Goal: Task Accomplishment & Management: Use online tool/utility

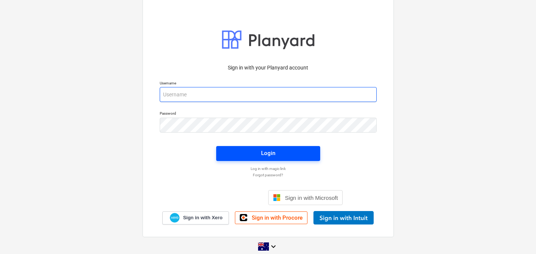
type input "[EMAIL_ADDRESS][DOMAIN_NAME]"
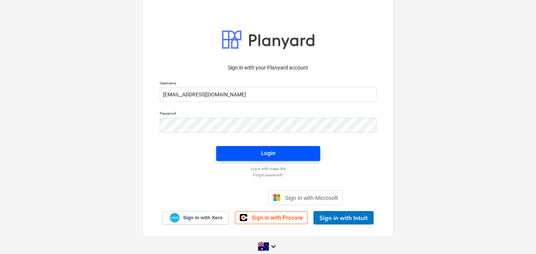
click at [258, 150] on span "Login" at bounding box center [268, 153] width 86 height 10
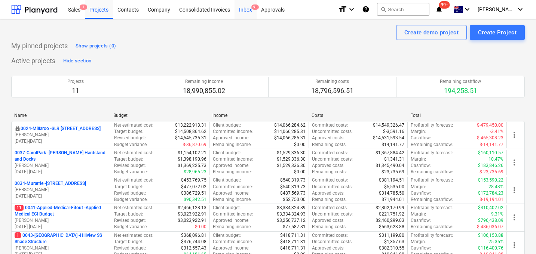
click at [243, 16] on div "Inbox 9+" at bounding box center [245, 9] width 22 height 19
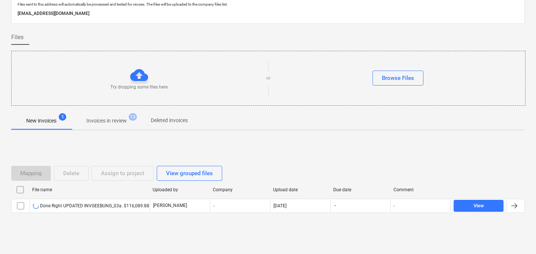
scroll to position [36, 0]
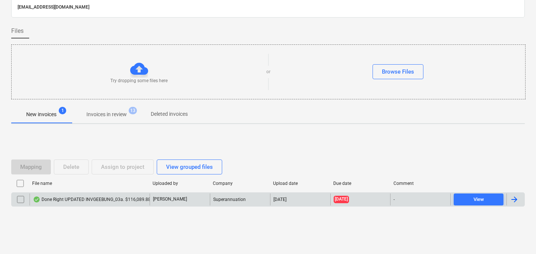
click at [101, 198] on div "Done Right UPDATED INVGEEBUNG_03a. $116,089.88 pdf.pdf" at bounding box center [99, 200] width 133 height 6
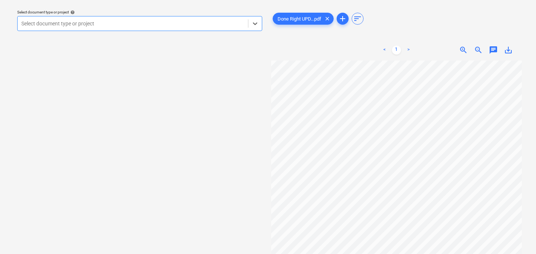
scroll to position [0, 7]
click at [192, 22] on div at bounding box center [132, 23] width 223 height 7
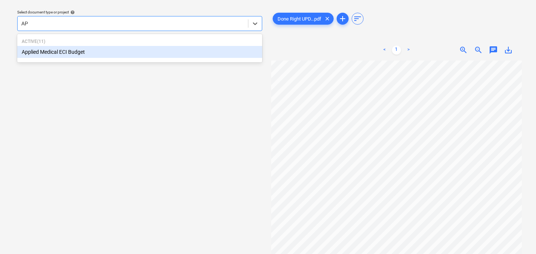
type input "APP"
click at [121, 52] on div "Applied Medical ECI Budget" at bounding box center [139, 52] width 245 height 12
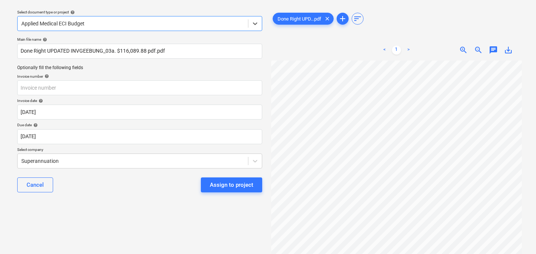
scroll to position [13, 7]
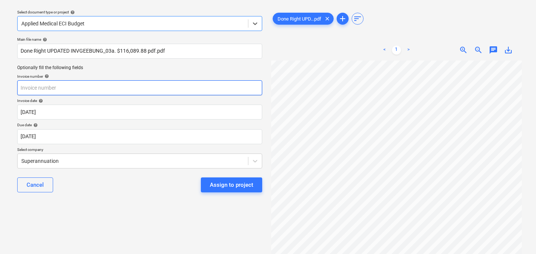
click at [119, 86] on input "text" at bounding box center [139, 87] width 245 height 15
paste input "GEEBUNG-03"
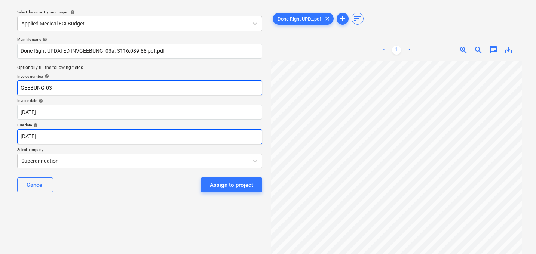
type input "GEEBUNG-03"
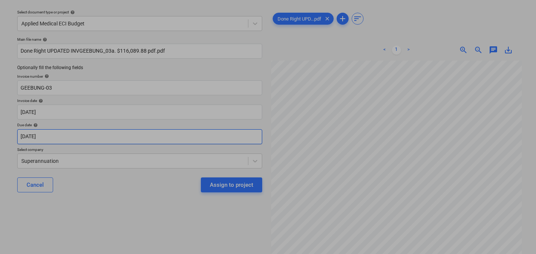
click at [137, 139] on body "Sales 1 Projects Contacts Company Consolidated Invoices Inbox 9+ Approvals form…" at bounding box center [268, 106] width 536 height 254
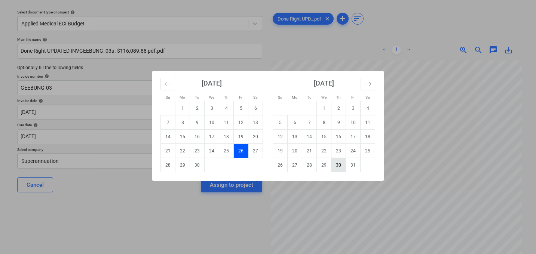
click at [338, 163] on td "30" at bounding box center [338, 165] width 15 height 14
type input "[DATE]"
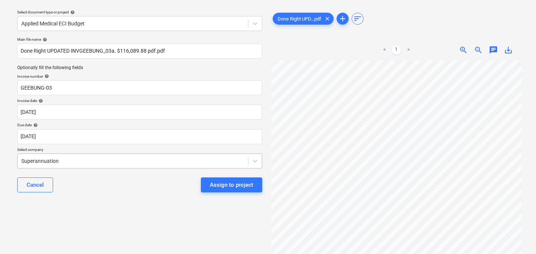
click at [122, 161] on body "Sales 1 Projects Contacts Company Consolidated Invoices Inbox 9+ Approvals form…" at bounding box center [268, 106] width 536 height 254
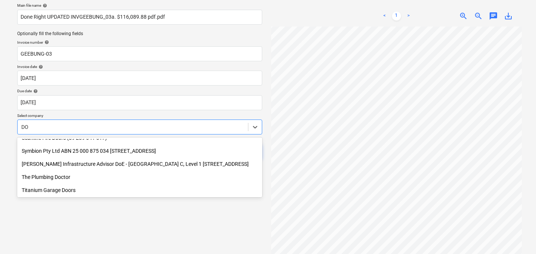
scroll to position [465, 0]
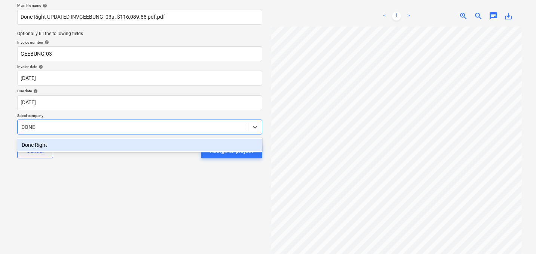
type input "DONE"
click at [62, 146] on div "Done Right" at bounding box center [139, 145] width 245 height 12
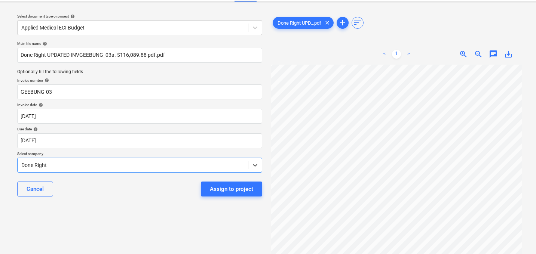
scroll to position [16, 0]
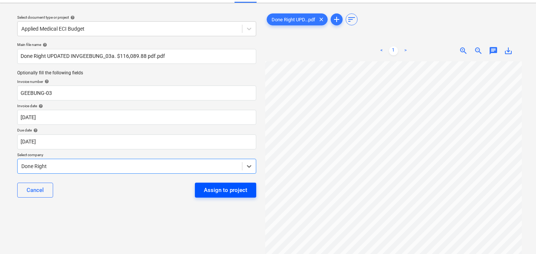
click at [224, 189] on div "Assign to project" at bounding box center [225, 190] width 43 height 10
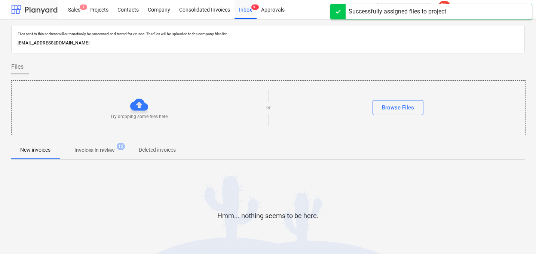
click at [28, 11] on div at bounding box center [34, 9] width 46 height 19
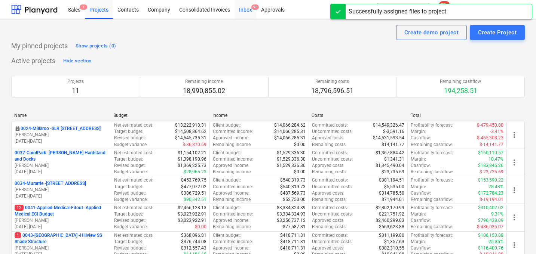
click at [244, 12] on div "Inbox 9+" at bounding box center [245, 9] width 22 height 19
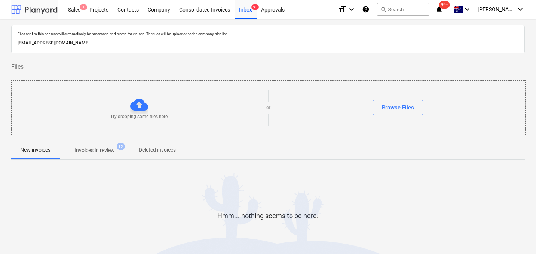
click at [41, 9] on div at bounding box center [34, 9] width 46 height 19
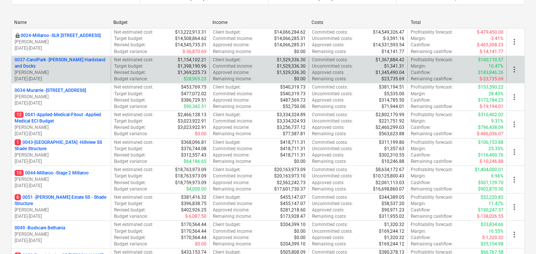
scroll to position [109, 0]
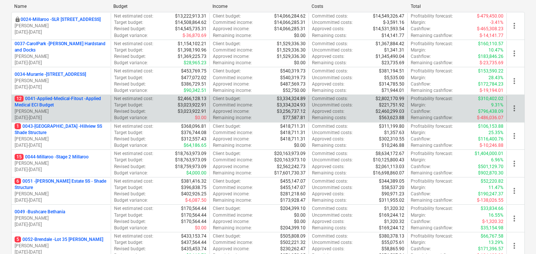
click at [87, 103] on p "12 0041-Applied-Medical-Fitout - Applied Medical ECI Budget" at bounding box center [61, 102] width 93 height 13
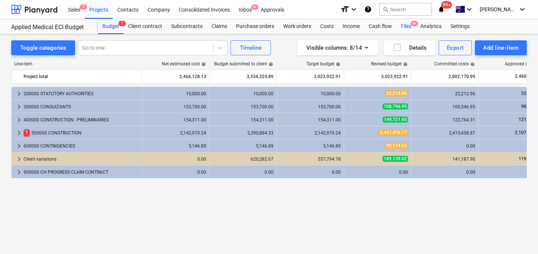
click at [404, 27] on div "Files 9+" at bounding box center [406, 26] width 19 height 15
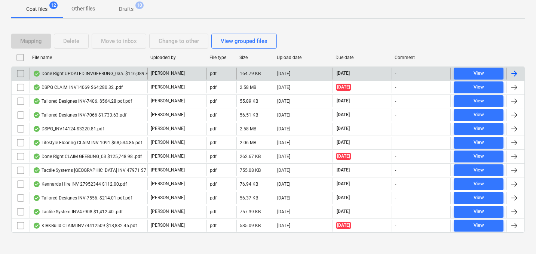
scroll to position [116, 0]
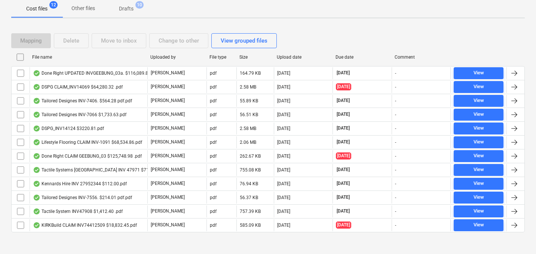
click at [47, 59] on div "File name" at bounding box center [88, 57] width 112 height 5
checkbox input "false"
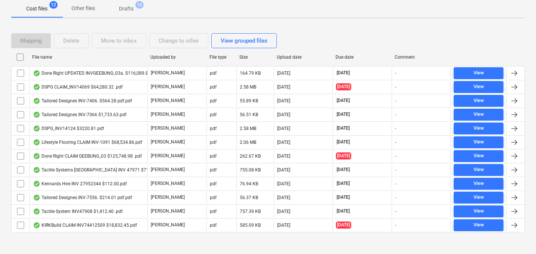
checkbox input "false"
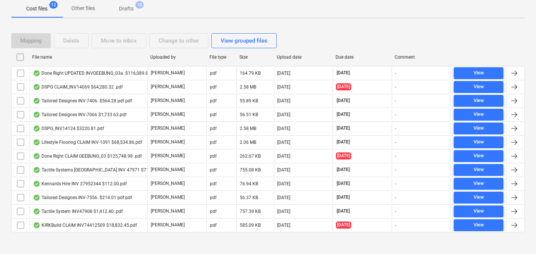
checkbox input "false"
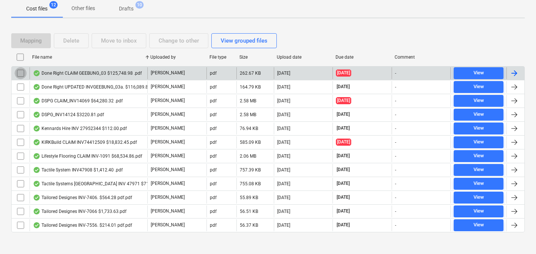
click at [21, 73] on input "checkbox" at bounding box center [21, 73] width 12 height 12
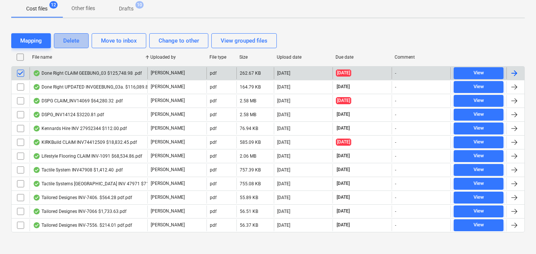
click at [71, 41] on div "Delete" at bounding box center [71, 41] width 16 height 10
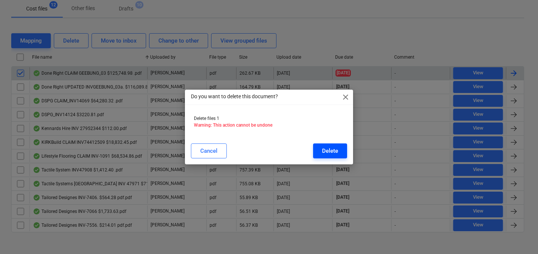
click at [328, 149] on div "Delete" at bounding box center [330, 151] width 16 height 10
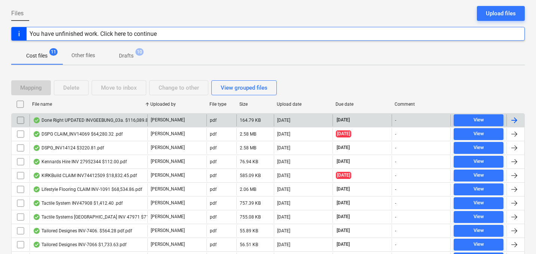
scroll to position [0, 0]
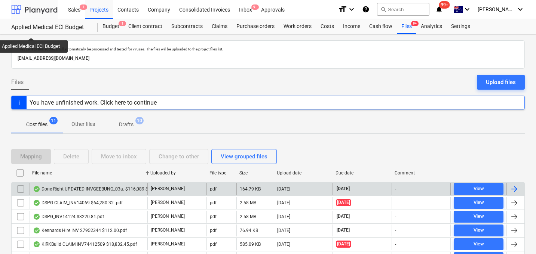
click at [23, 12] on div at bounding box center [34, 9] width 46 height 19
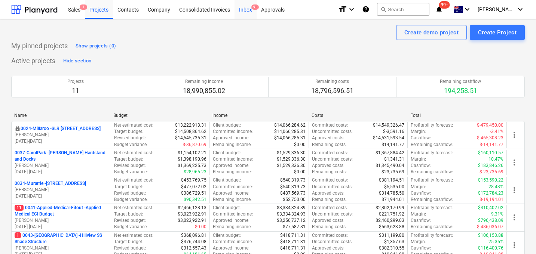
click at [244, 9] on div "Inbox 9+" at bounding box center [245, 9] width 22 height 19
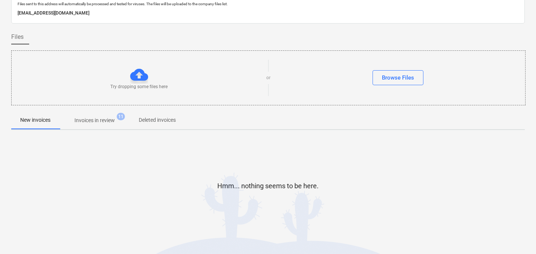
scroll to position [35, 0]
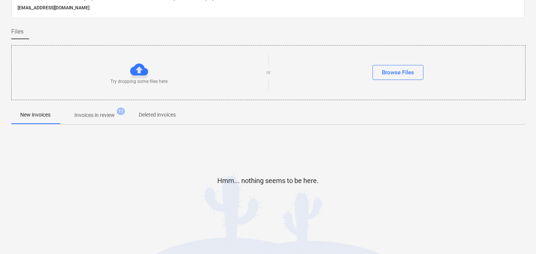
click at [108, 117] on p "Invoices in review" at bounding box center [94, 115] width 40 height 8
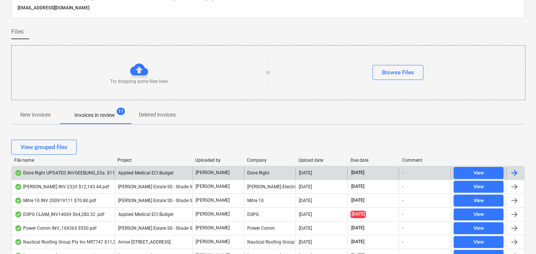
scroll to position [102, 0]
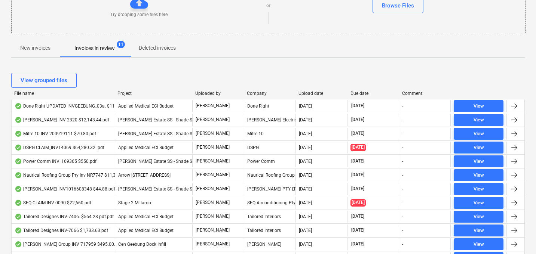
click at [311, 95] on div "Upload date" at bounding box center [321, 93] width 46 height 5
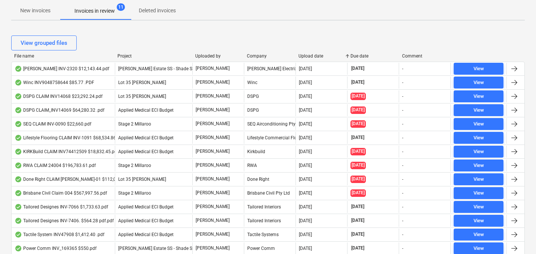
scroll to position [140, 0]
click at [306, 56] on div "Upload date" at bounding box center [321, 55] width 46 height 5
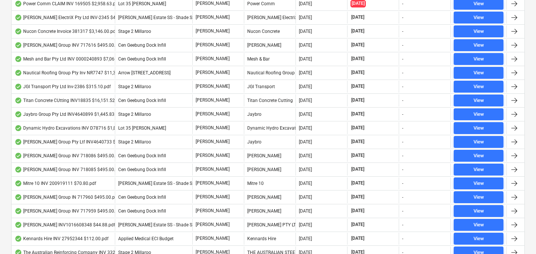
scroll to position [44, 0]
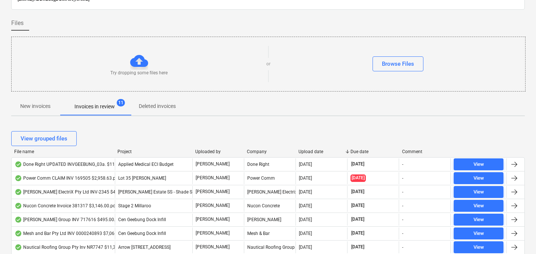
click at [28, 151] on div "File name" at bounding box center [62, 151] width 97 height 5
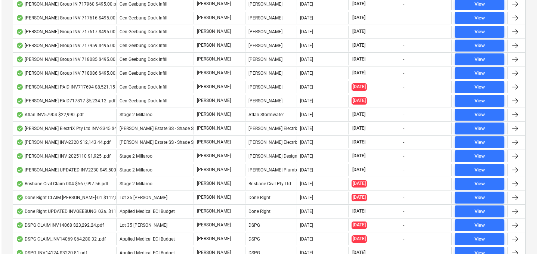
scroll to position [0, 0]
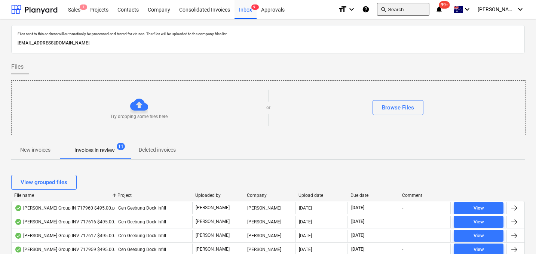
click at [406, 13] on button "search Search" at bounding box center [403, 9] width 52 height 13
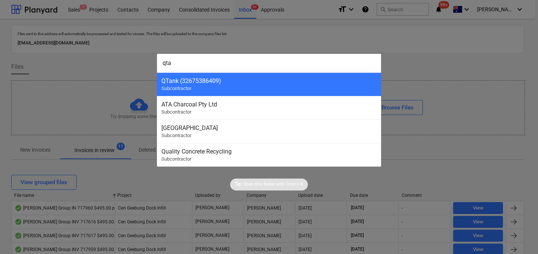
type input "qta"
click at [300, 77] on div "QTank (32675386409)" at bounding box center [268, 80] width 215 height 7
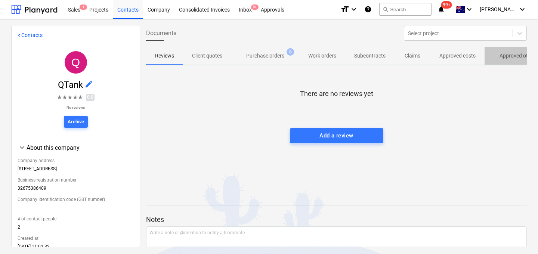
click at [487, 57] on span "Approved other costs 5" at bounding box center [525, 55] width 80 height 13
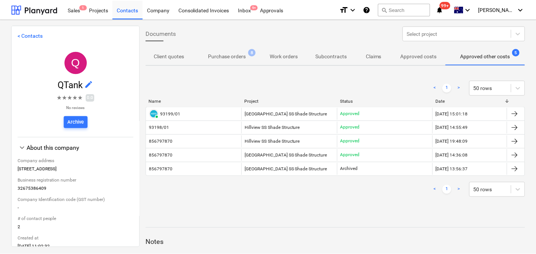
scroll to position [0, 40]
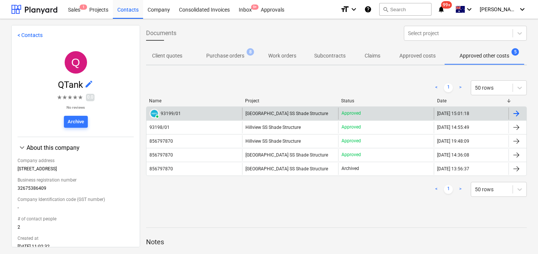
click at [172, 115] on div "93199/01" at bounding box center [171, 113] width 20 height 5
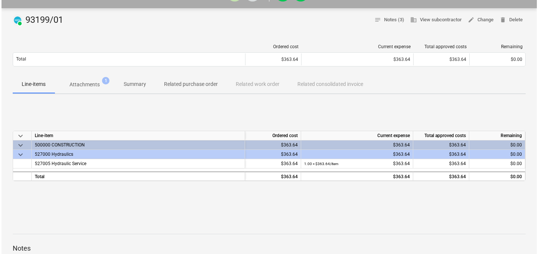
scroll to position [32, 0]
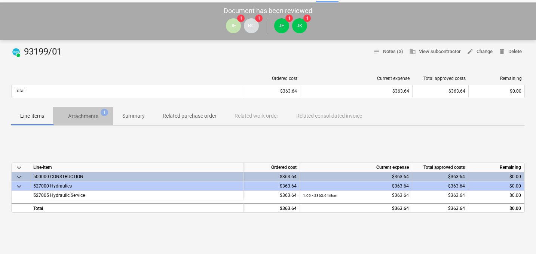
click at [92, 119] on p "Attachments" at bounding box center [83, 116] width 30 height 8
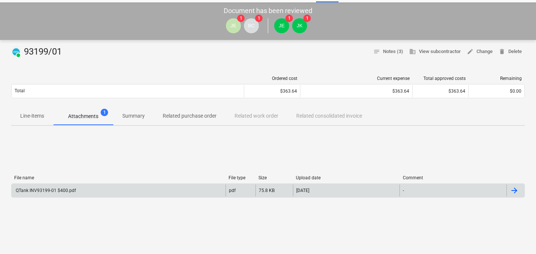
click at [74, 189] on div "QTank INV93199-01 $400.pdf" at bounding box center [119, 191] width 214 height 12
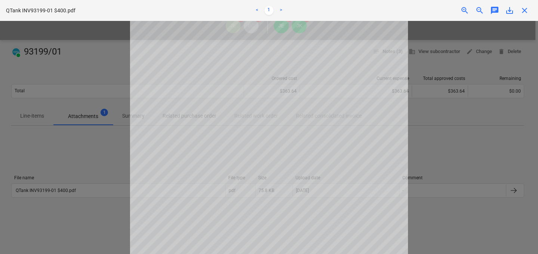
scroll to position [14, 0]
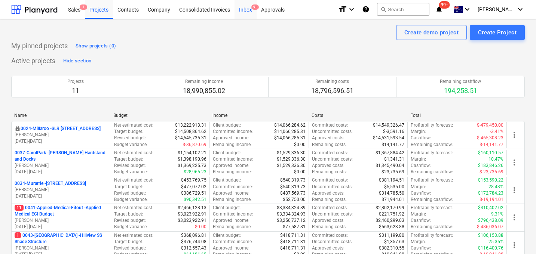
click at [252, 7] on span "9+" at bounding box center [254, 6] width 7 height 5
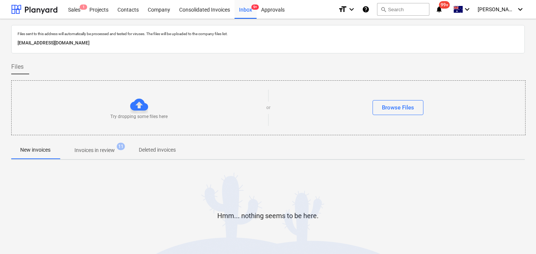
click at [96, 148] on p "Invoices in review" at bounding box center [94, 150] width 40 height 8
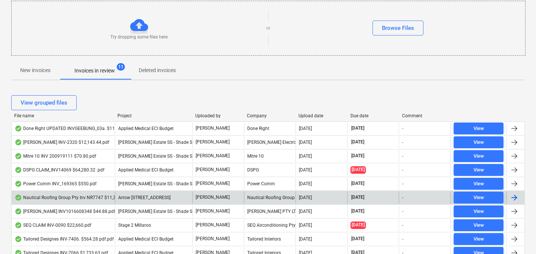
scroll to position [98, 0]
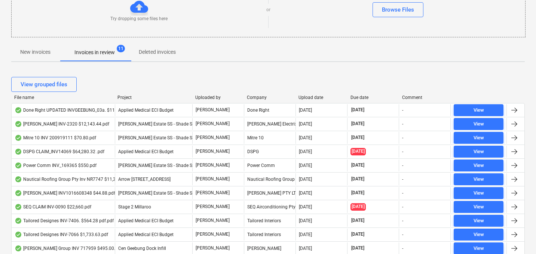
click at [307, 94] on div "View grouped files" at bounding box center [267, 84] width 513 height 21
click at [310, 98] on div "Upload date" at bounding box center [321, 97] width 46 height 5
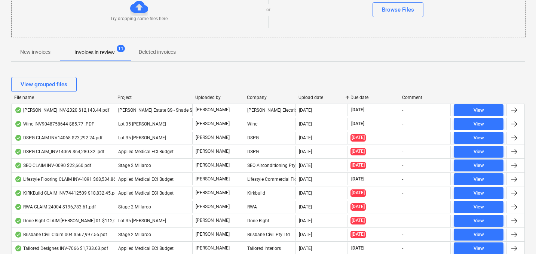
click at [310, 98] on div "Upload date" at bounding box center [321, 97] width 46 height 5
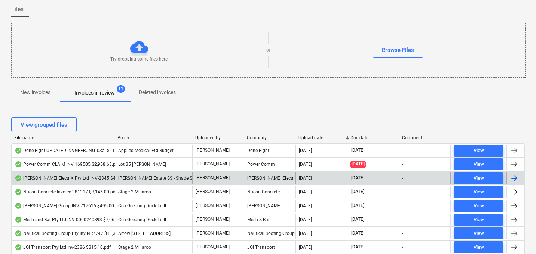
scroll to position [0, 0]
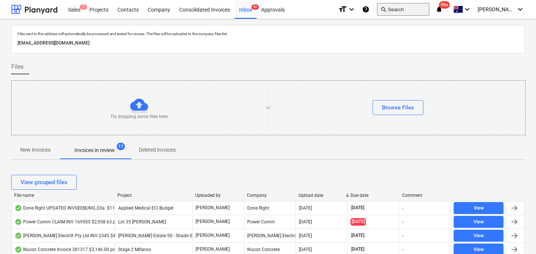
click at [415, 11] on button "search Search" at bounding box center [403, 9] width 52 height 13
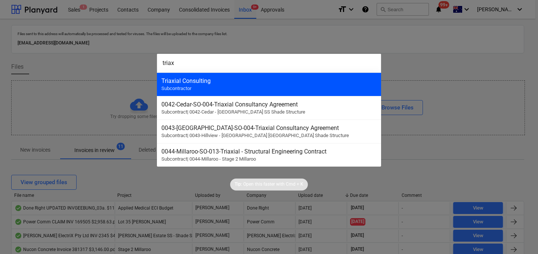
type input "triax"
click at [297, 84] on div "Triaxial Consulting Subcontractor" at bounding box center [269, 85] width 224 height 24
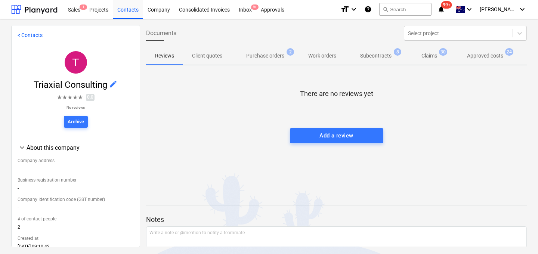
click at [492, 59] on p "Approved costs" at bounding box center [485, 56] width 36 height 8
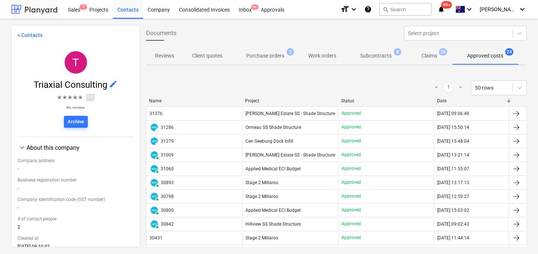
click at [48, 9] on div at bounding box center [34, 9] width 46 height 19
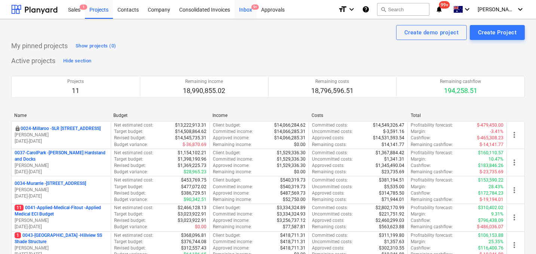
click at [245, 14] on div "Inbox 9+" at bounding box center [245, 9] width 22 height 19
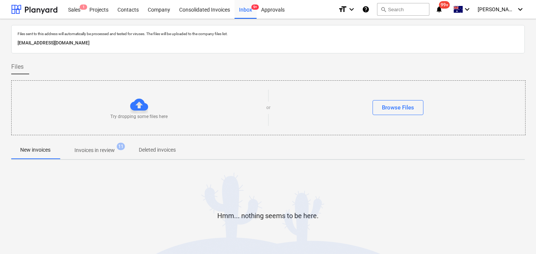
click at [110, 145] on span "Invoices in review 11" at bounding box center [94, 150] width 70 height 13
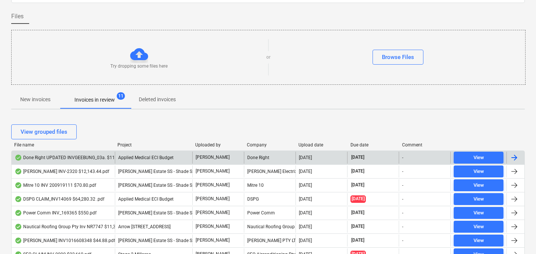
scroll to position [75, 0]
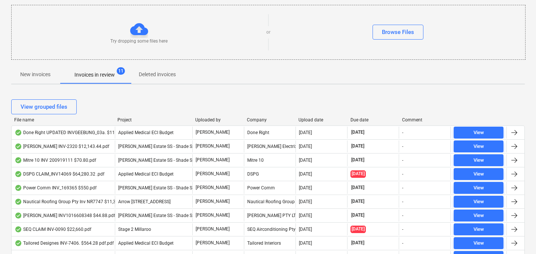
click at [315, 118] on div "Upload date" at bounding box center [321, 119] width 46 height 5
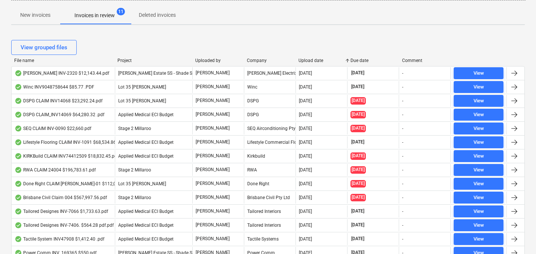
scroll to position [136, 0]
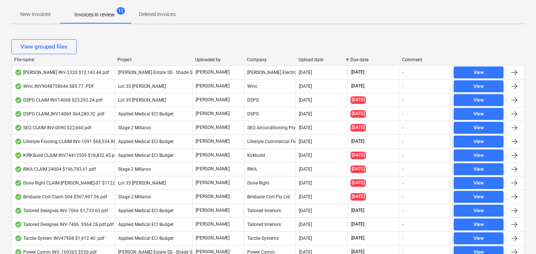
click at [311, 59] on div "Upload date" at bounding box center [321, 59] width 46 height 5
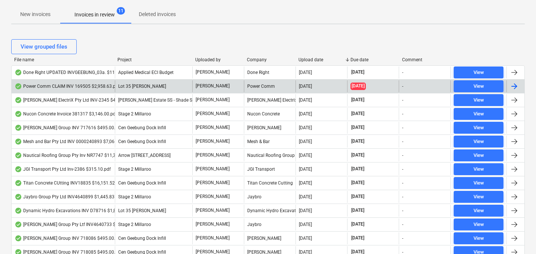
click at [53, 89] on div "Power Comm CLAIM INV 169505 $2,958.63.pdf" at bounding box center [67, 86] width 105 height 6
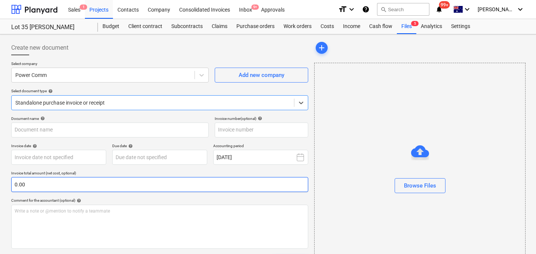
type input "169505"
type input "25 Sep 2025"
type input "10 Oct 2025"
